Goal: Information Seeking & Learning: Learn about a topic

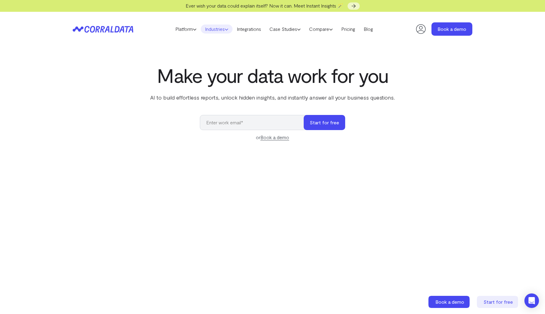
click at [215, 30] on link "Industries" at bounding box center [217, 29] width 32 height 9
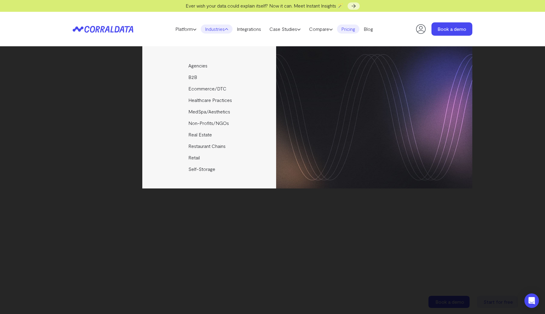
click at [355, 30] on link "Pricing" at bounding box center [348, 29] width 22 height 9
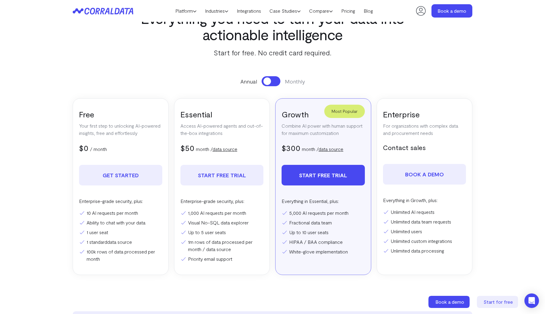
scroll to position [45, 0]
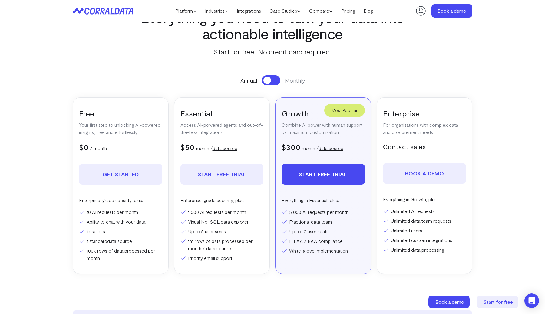
click at [253, 129] on p "Access AI-powered agents and out-of-the-box integrations" at bounding box center [221, 128] width 83 height 15
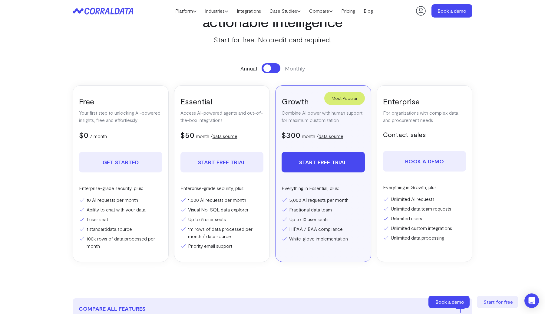
click at [272, 71] on button at bounding box center [270, 68] width 19 height 10
click at [239, 105] on h3 "Essential" at bounding box center [221, 101] width 83 height 10
